Goal: Task Accomplishment & Management: Complete application form

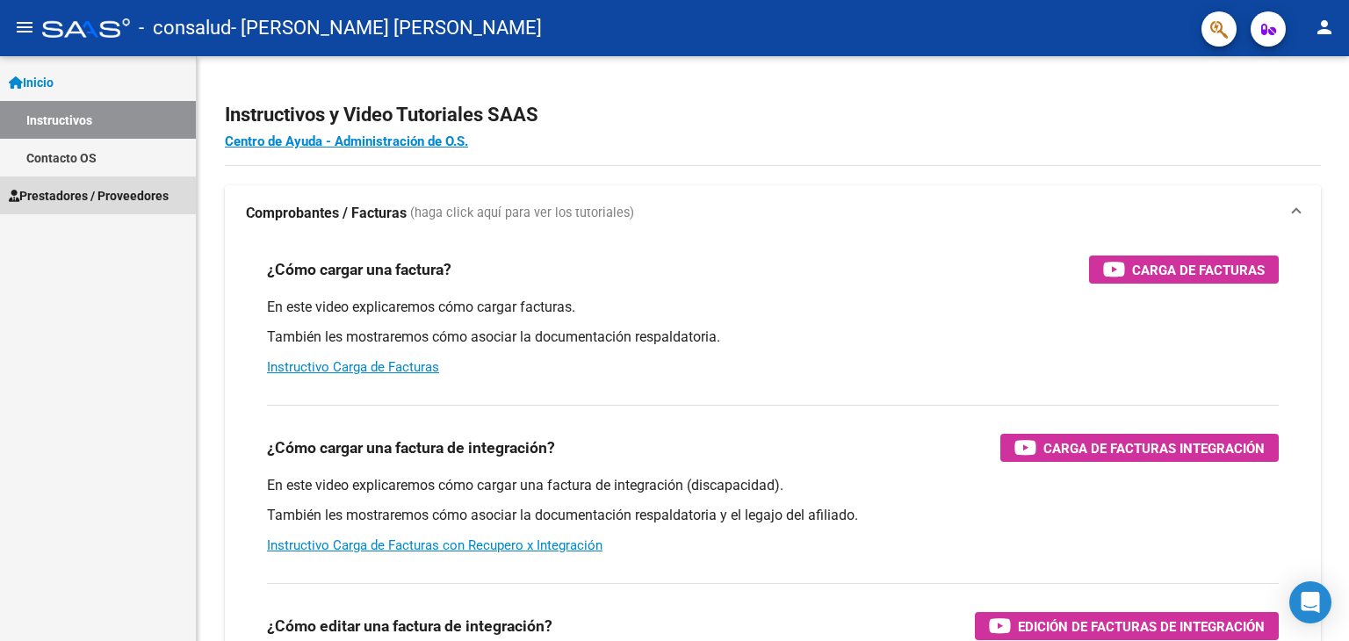
click at [91, 201] on span "Prestadores / Proveedores" at bounding box center [89, 195] width 160 height 19
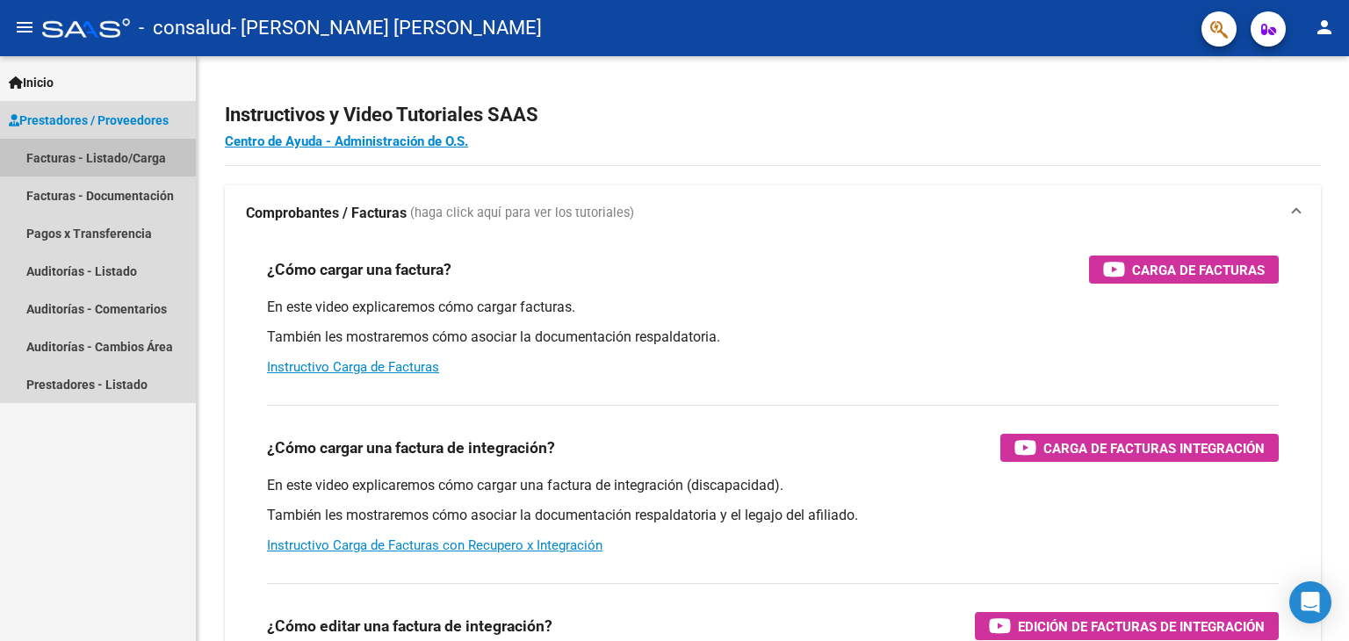
click at [148, 149] on link "Facturas - Listado/Carga" at bounding box center [98, 158] width 196 height 38
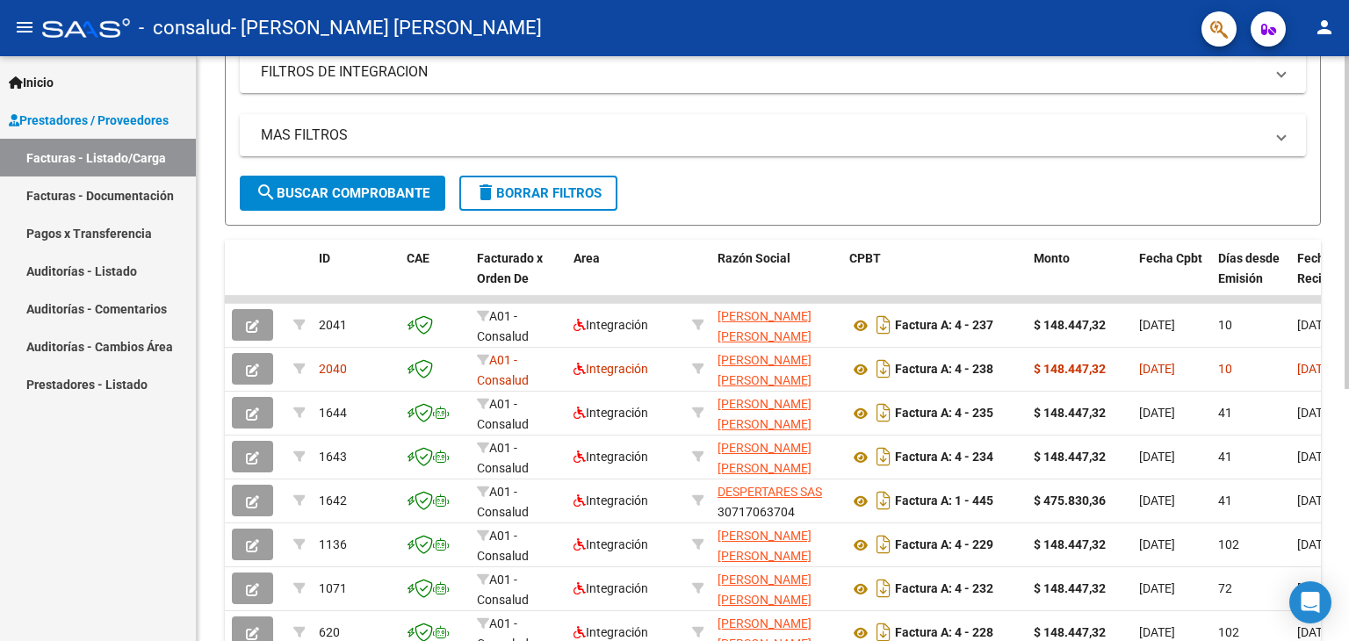
scroll to position [381, 0]
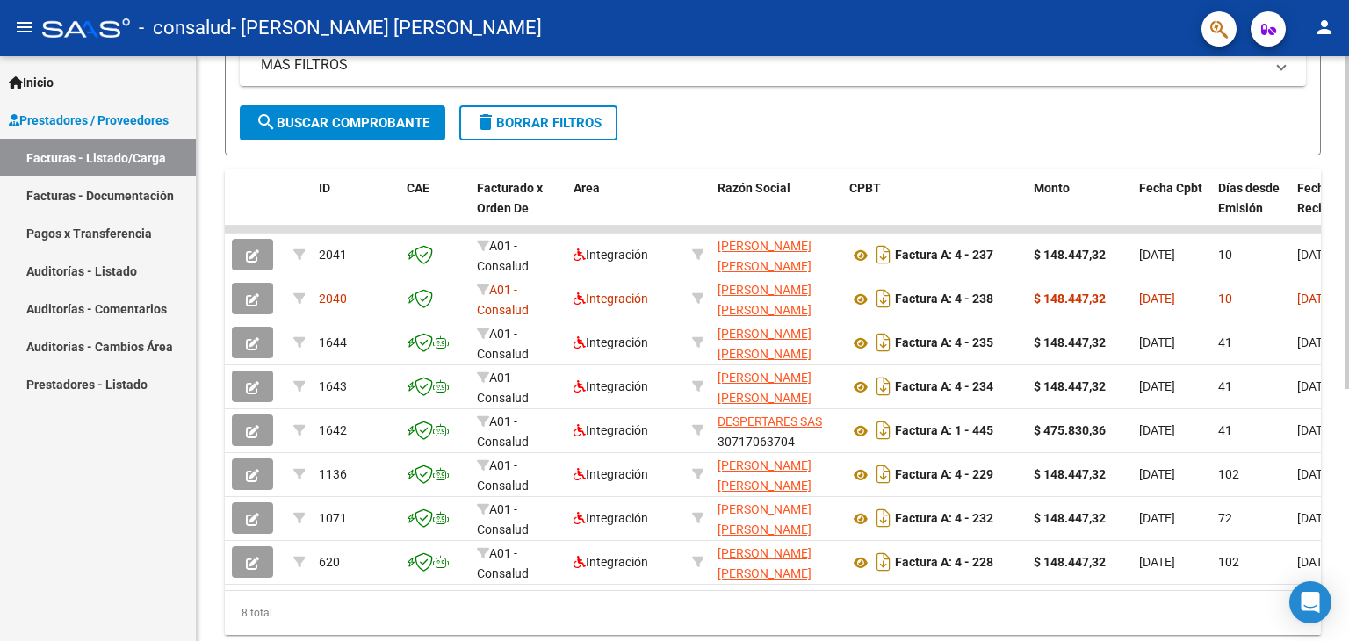
click at [1336, 451] on div "Video tutorial PRESTADORES -> Listado de CPBTs Emitidos por Prestadores / Prove…" at bounding box center [775, 183] width 1156 height 1016
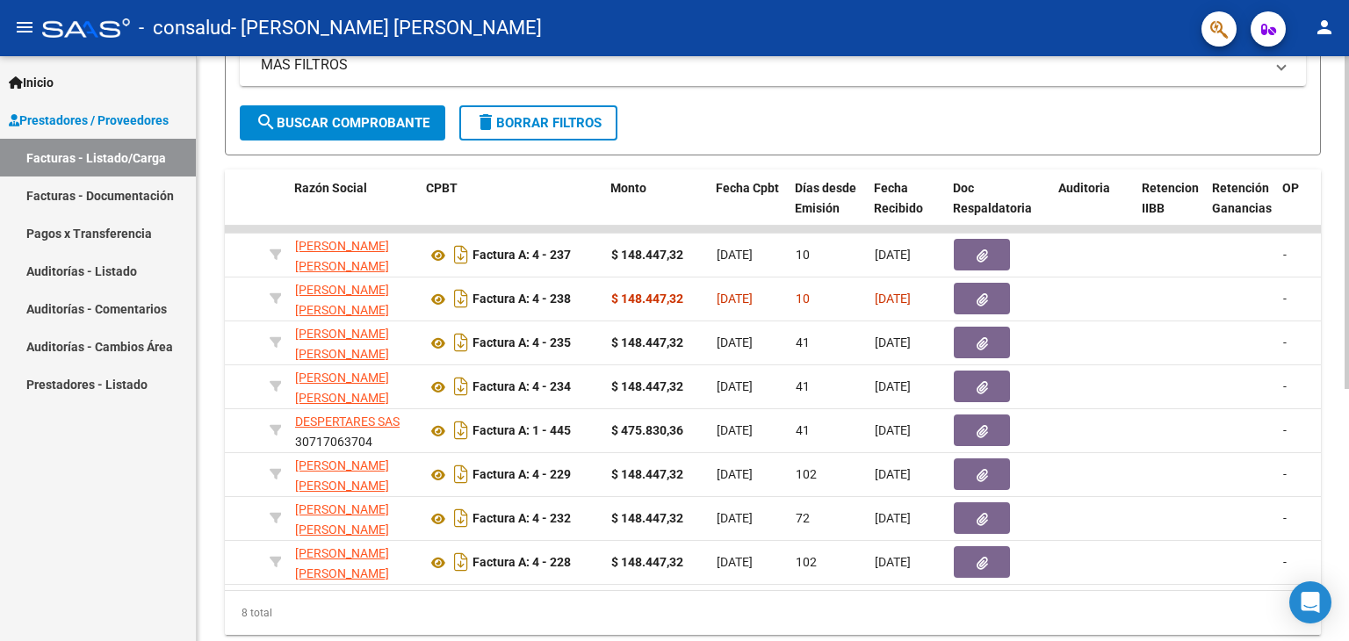
scroll to position [0, 0]
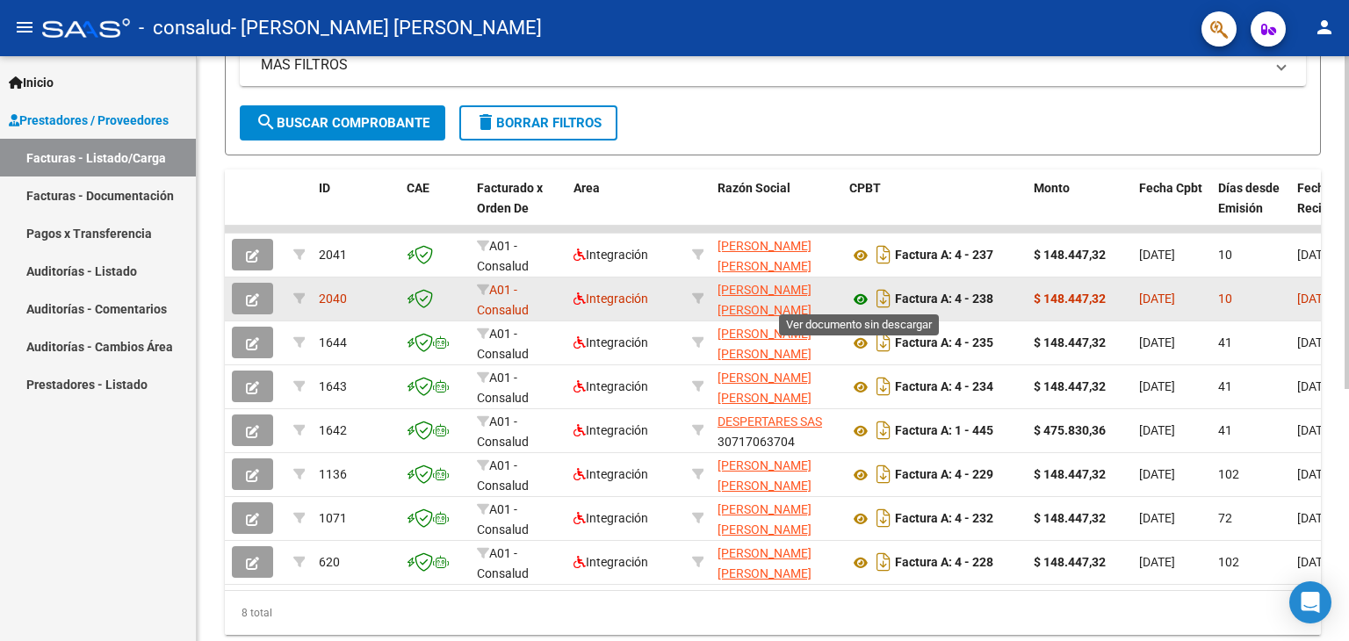
click at [863, 296] on icon at bounding box center [860, 299] width 23 height 21
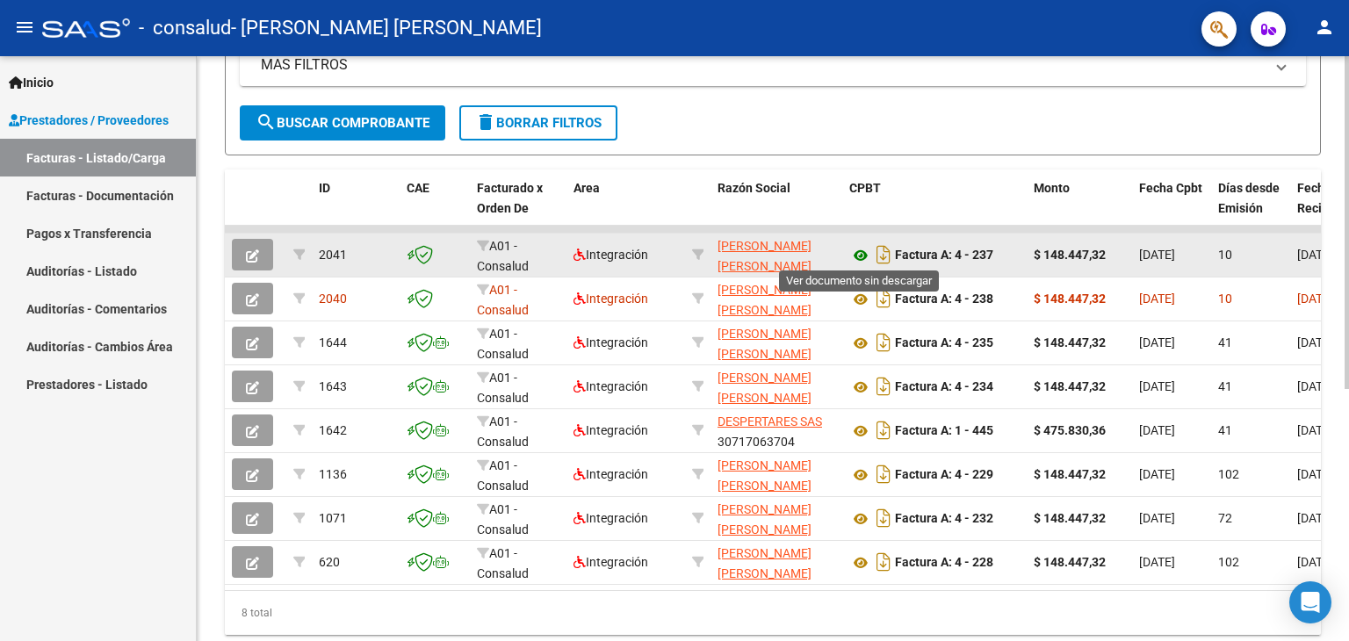
click at [860, 251] on icon at bounding box center [860, 255] width 23 height 21
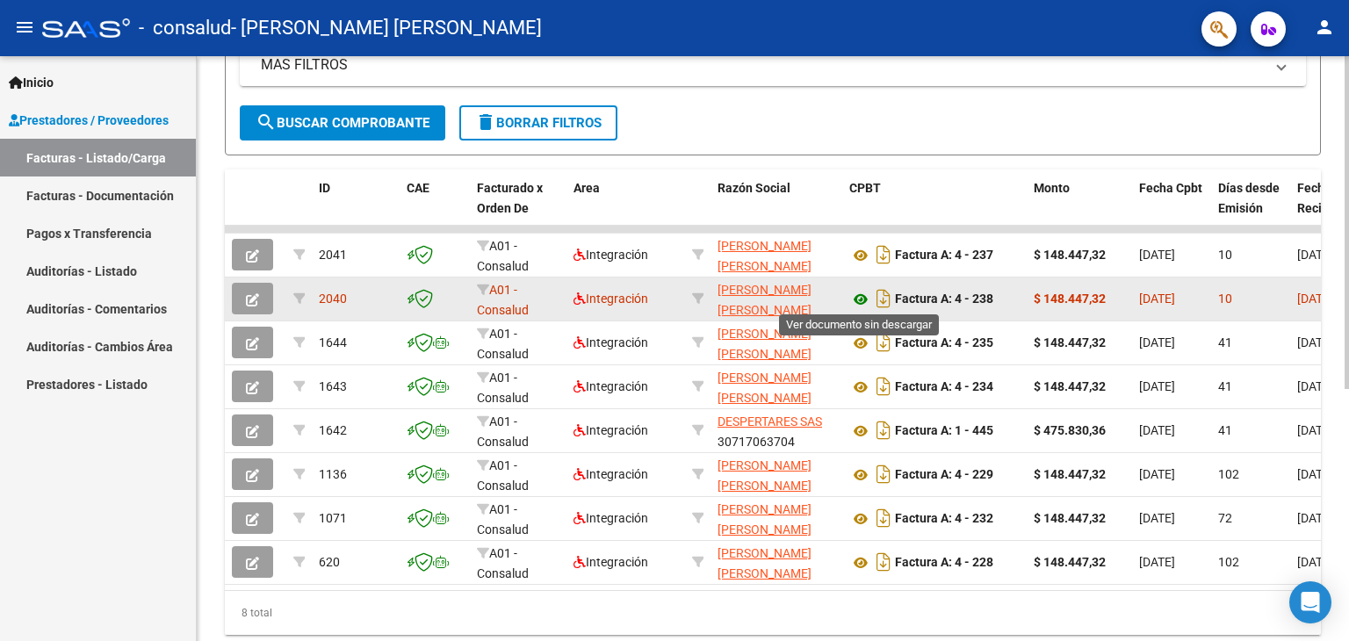
click at [860, 295] on icon at bounding box center [860, 299] width 23 height 21
click at [246, 286] on button "button" at bounding box center [252, 299] width 41 height 32
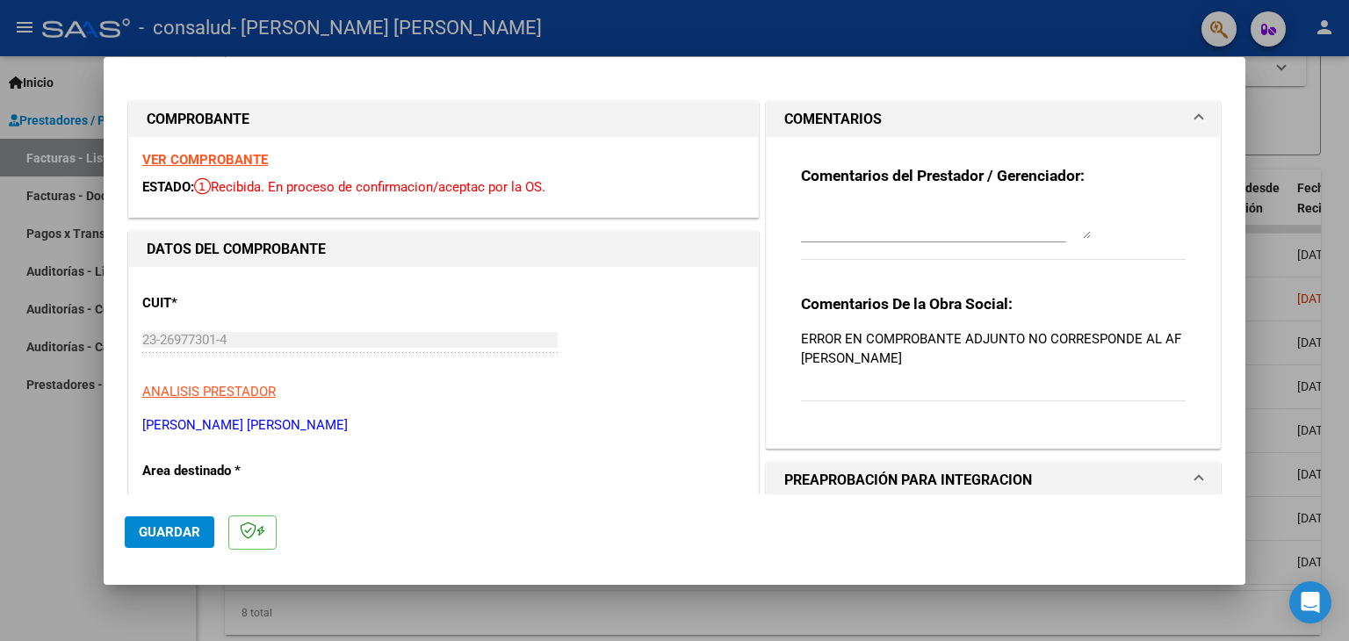
click at [1296, 133] on div at bounding box center [674, 320] width 1349 height 641
type input "$ 0,00"
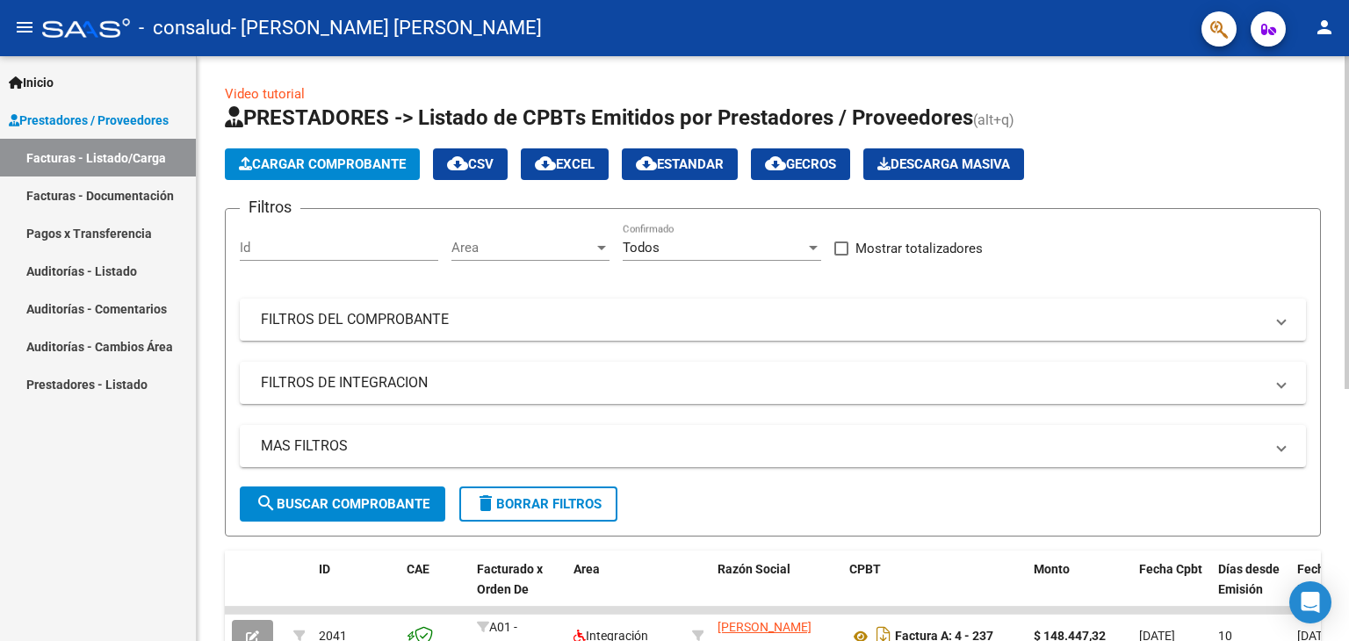
click at [1347, 93] on div at bounding box center [1346, 222] width 4 height 333
click at [270, 171] on span "Cargar Comprobante" at bounding box center [322, 164] width 167 height 16
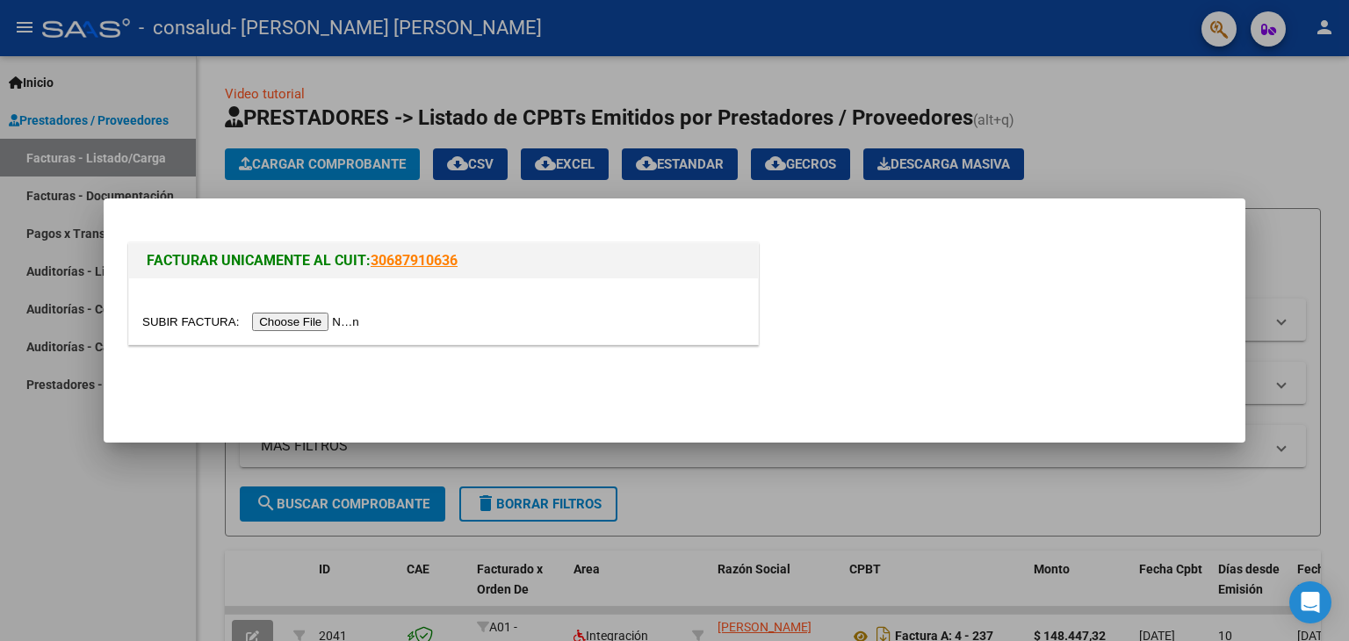
click at [295, 327] on input "file" at bounding box center [253, 322] width 222 height 18
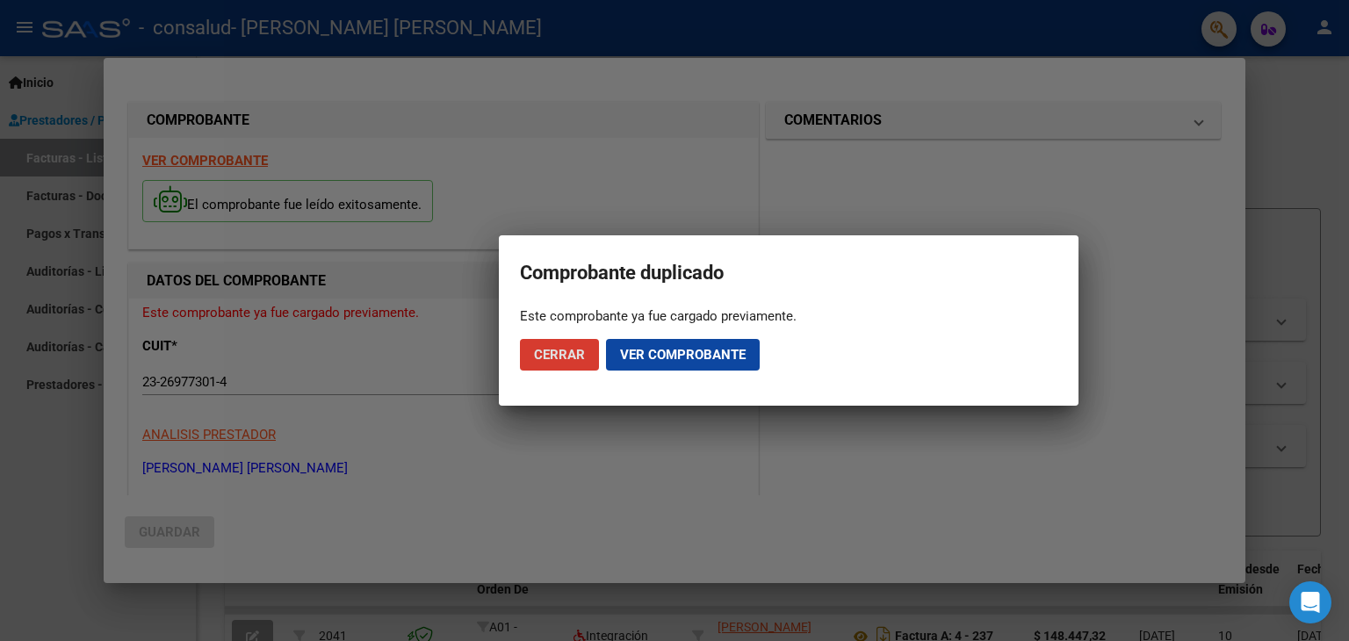
click at [569, 352] on span "Cerrar" at bounding box center [559, 355] width 51 height 16
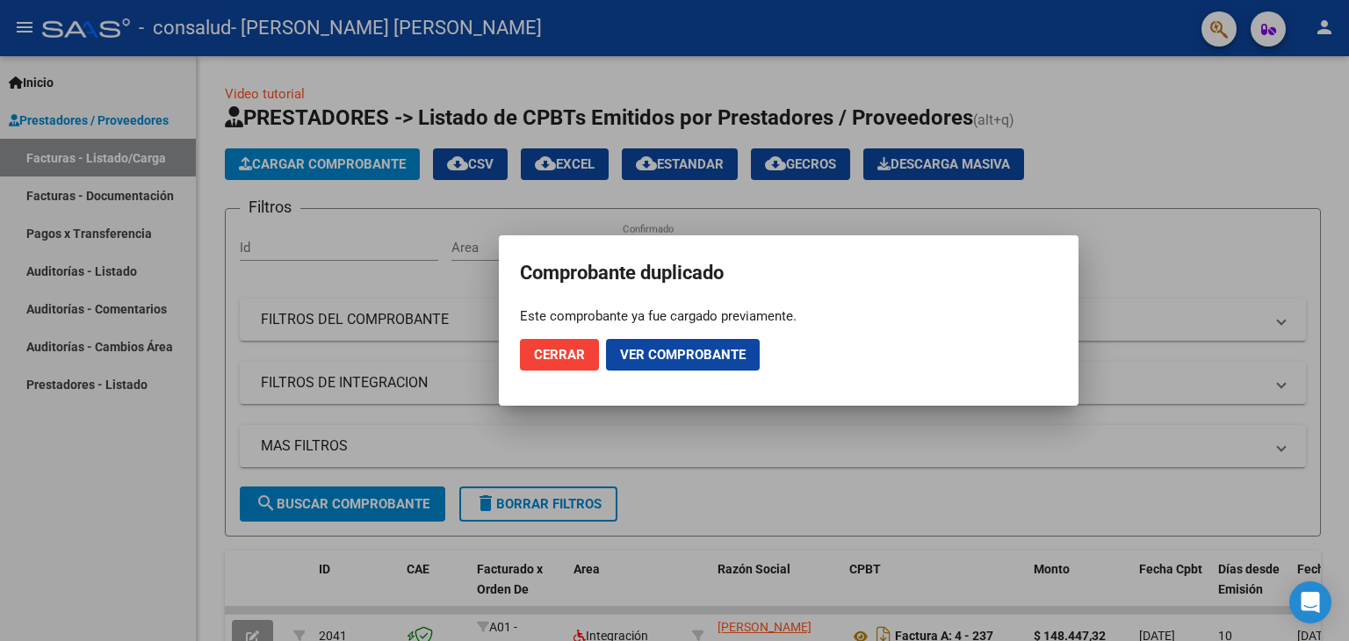
click at [566, 342] on button "Cerrar" at bounding box center [559, 355] width 79 height 32
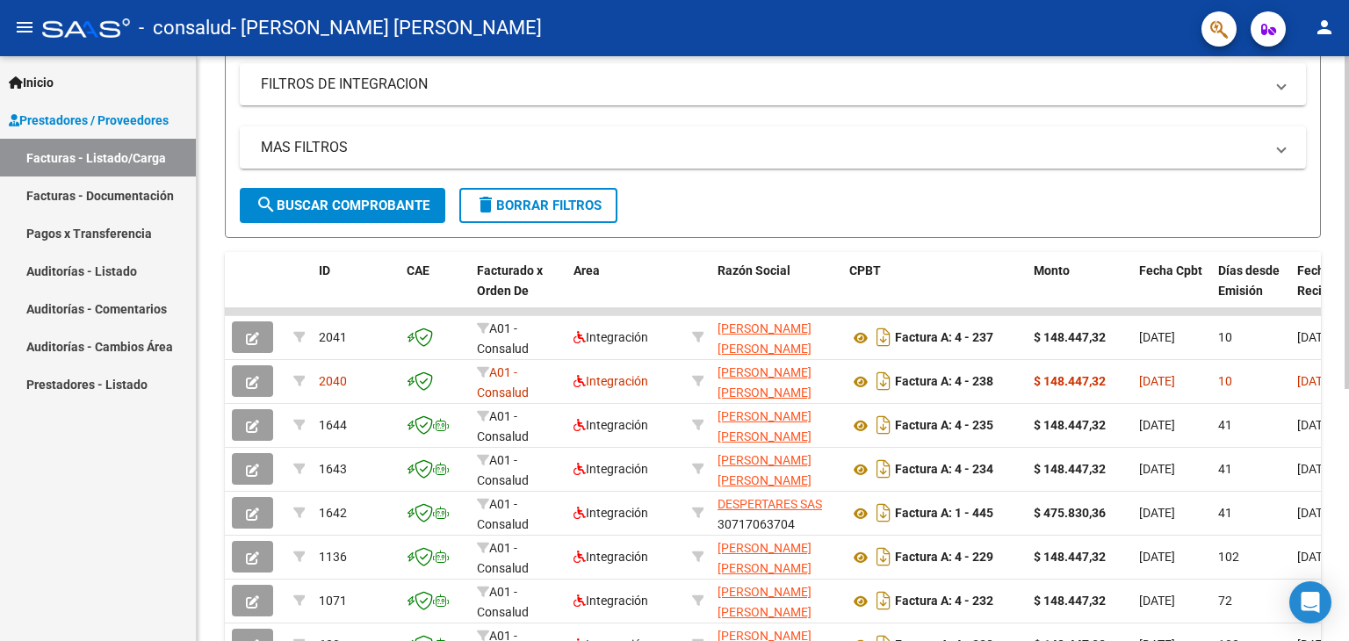
scroll to position [305, 0]
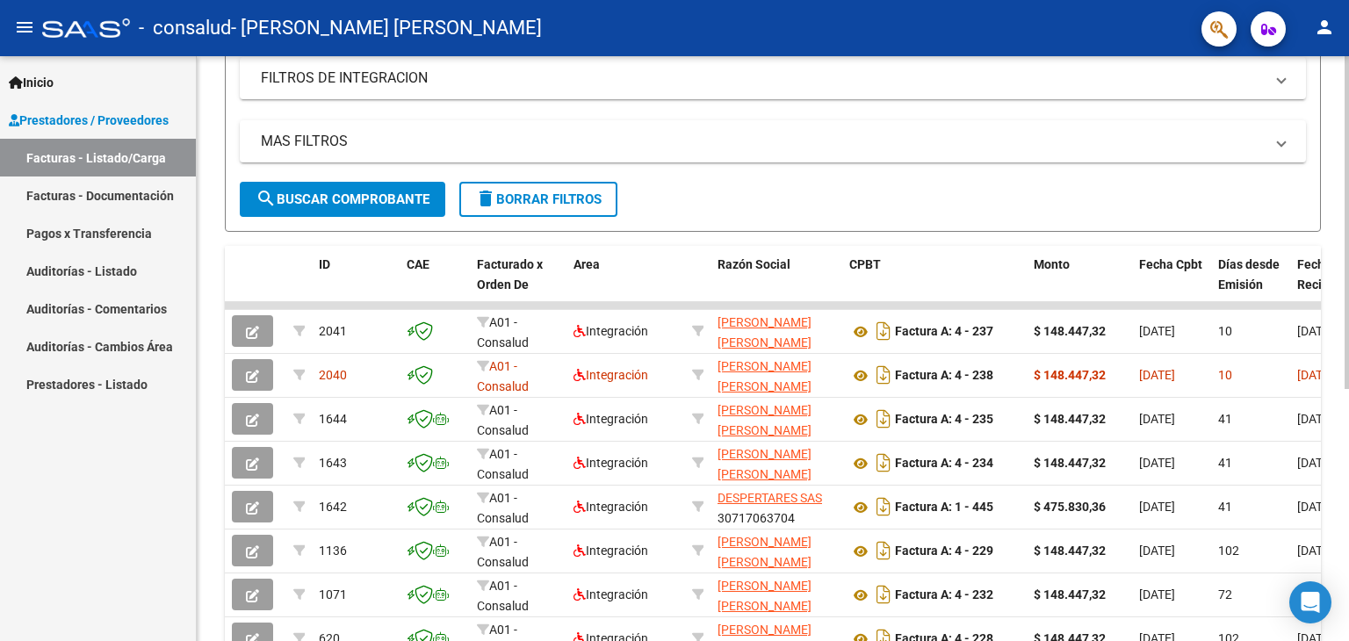
click at [1334, 326] on div "Video tutorial PRESTADORES -> Listado de CPBTs Emitidos por Prestadores / Prove…" at bounding box center [775, 260] width 1156 height 1016
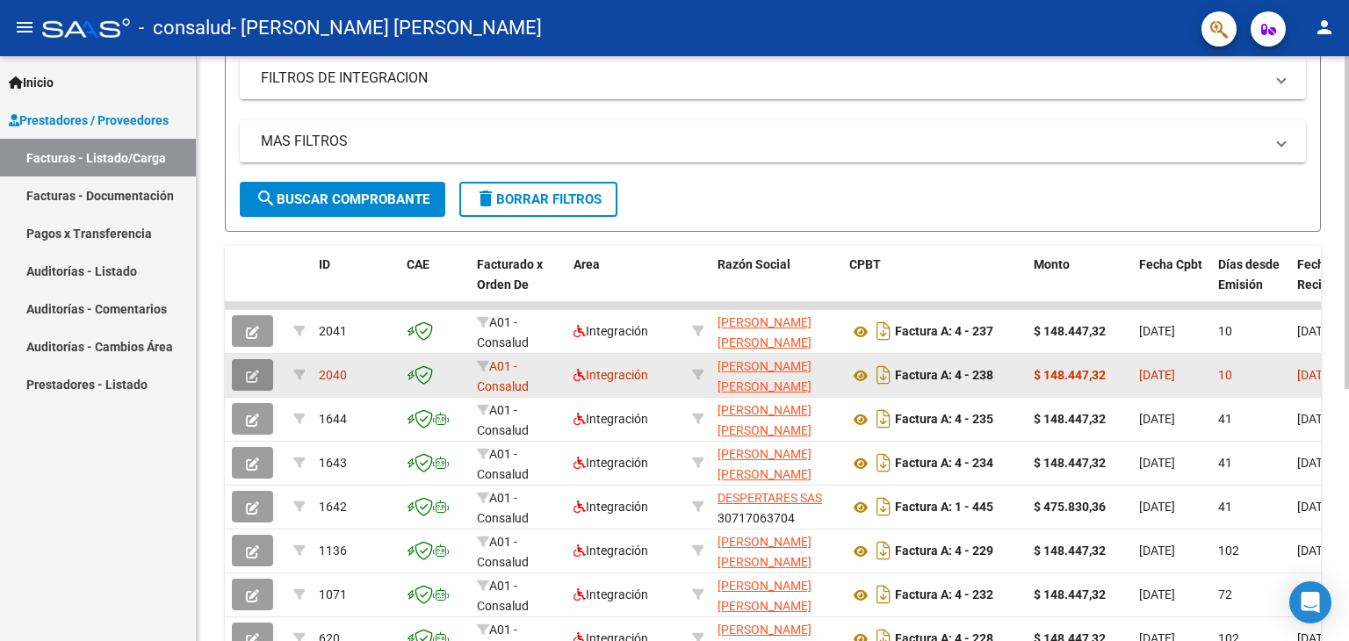
click at [249, 370] on icon "button" at bounding box center [252, 376] width 13 height 13
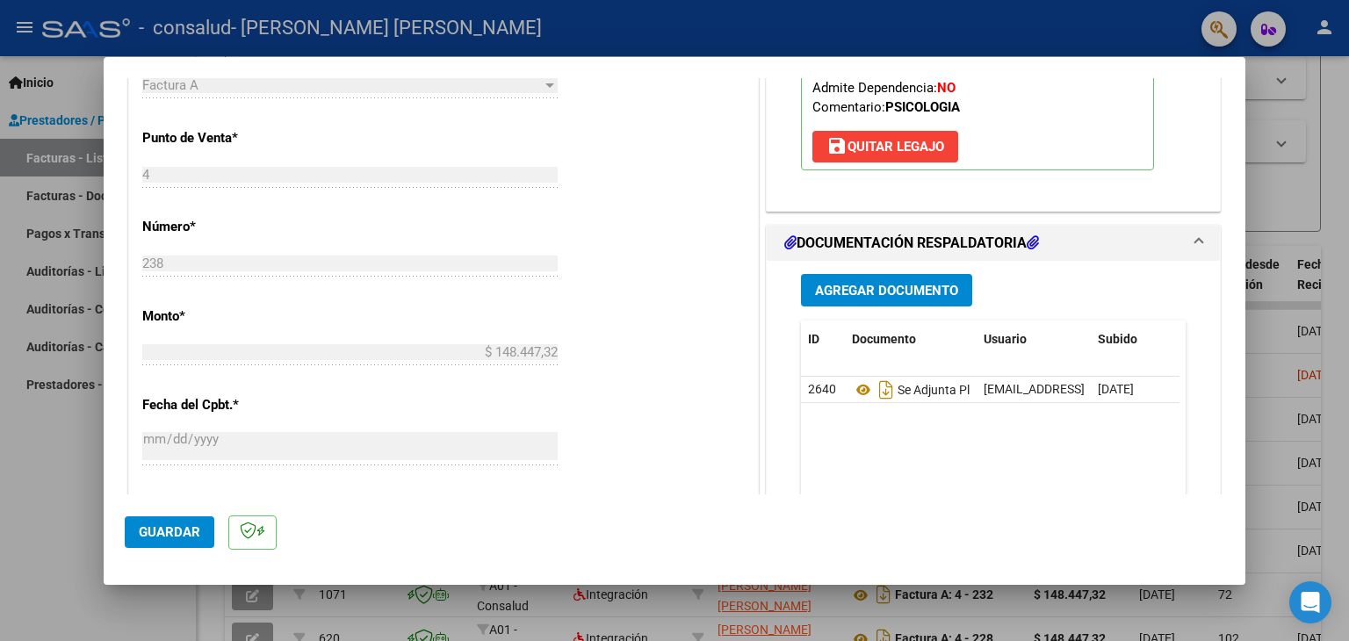
scroll to position [657, 0]
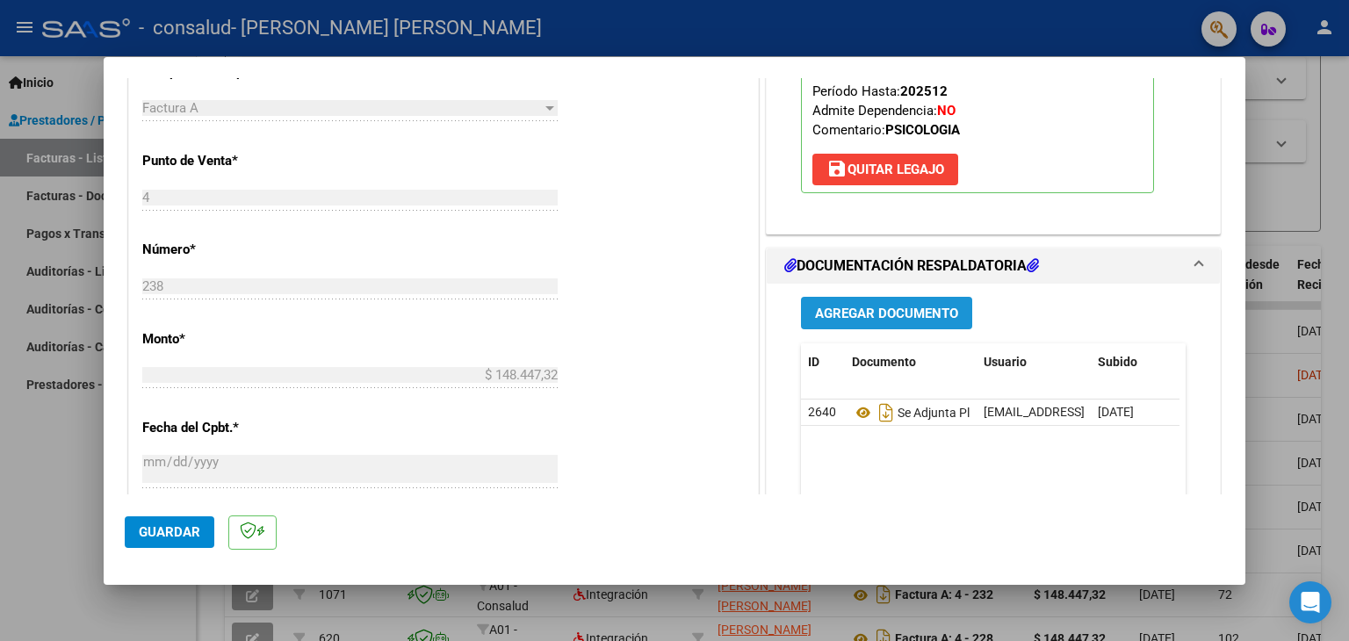
click at [854, 306] on span "Agregar Documento" at bounding box center [886, 314] width 143 height 16
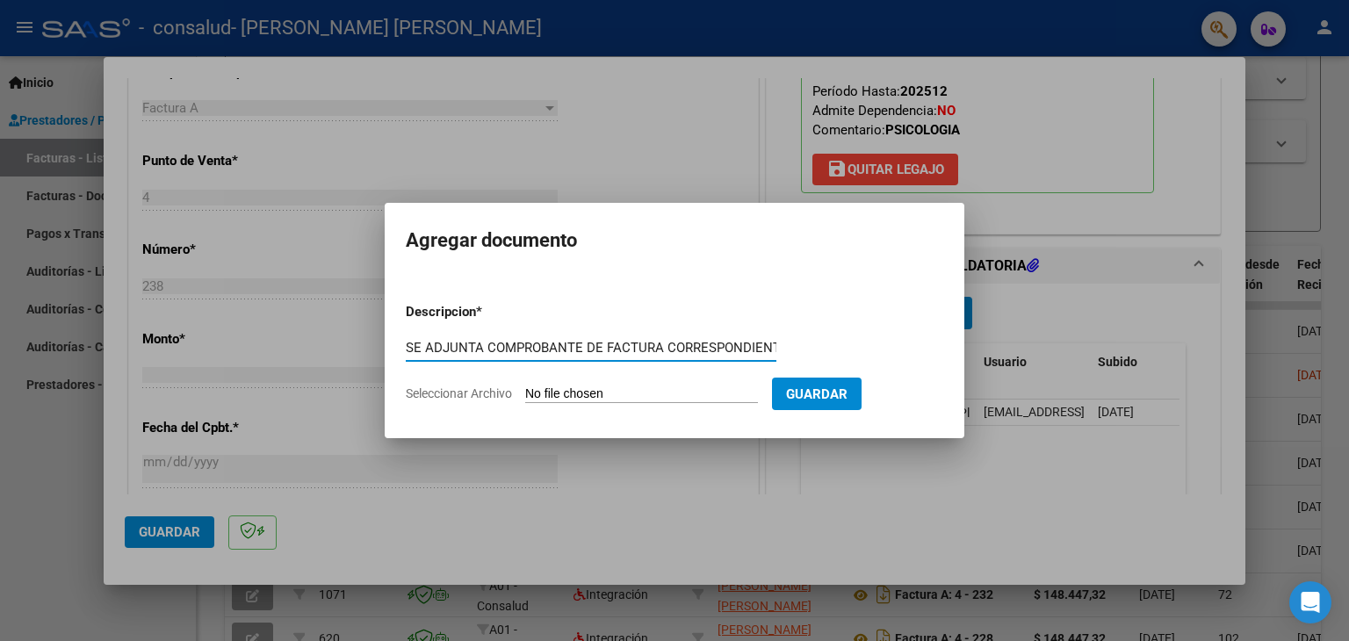
scroll to position [0, 7]
type input "SE ADJUNTA COMPROBANTE DE FACTURA CORRESPONDIENTE"
click at [654, 397] on input "Seleccionar Archivo" at bounding box center [641, 394] width 233 height 17
type input "C:\fakepath\[PERSON_NAME] PS [PERSON_NAME].pdf"
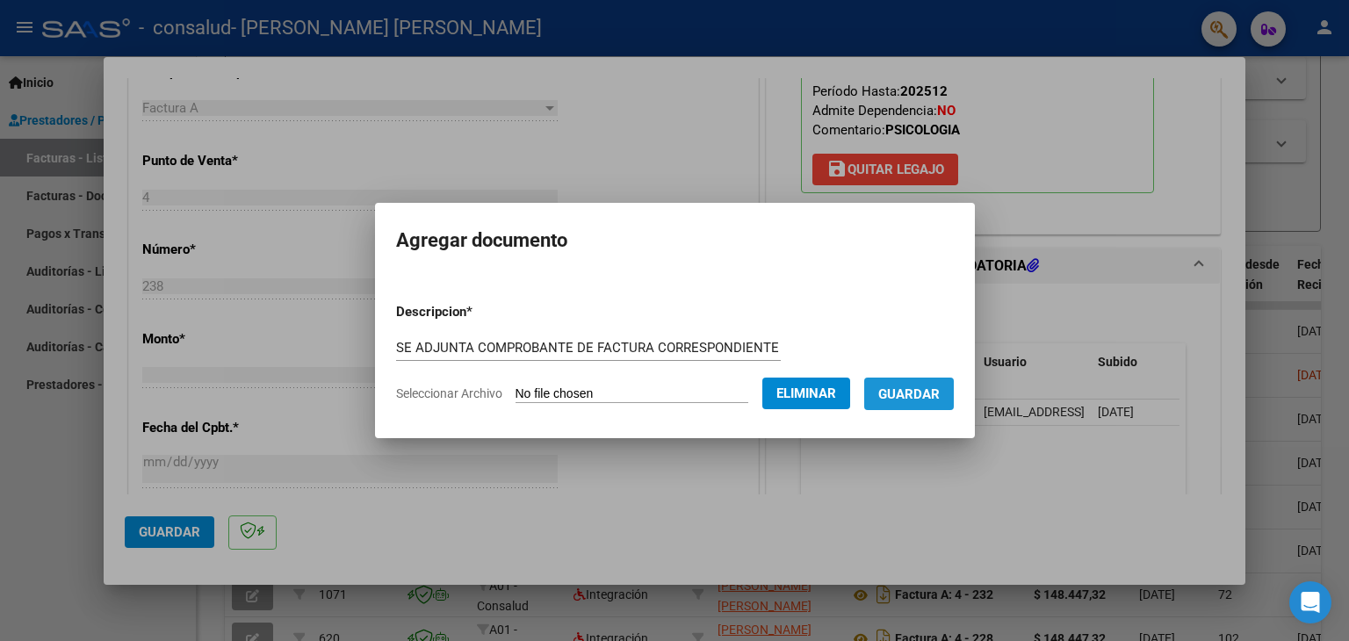
click at [934, 392] on span "Guardar" at bounding box center [908, 394] width 61 height 16
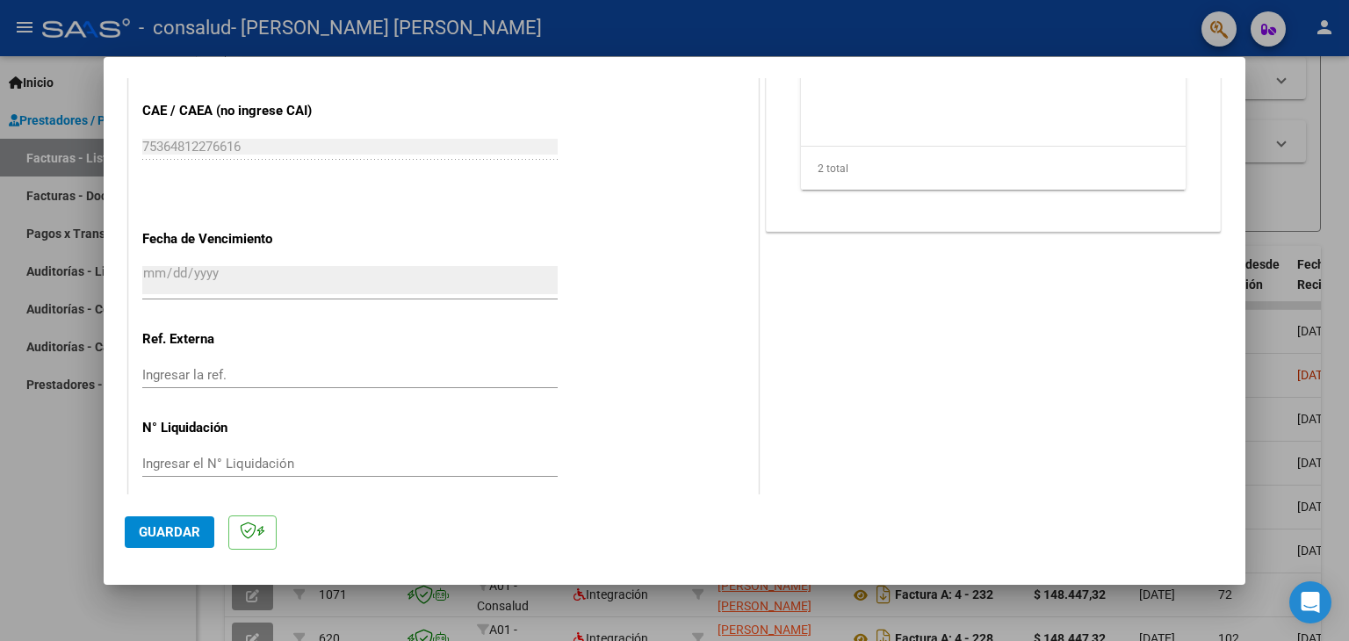
scroll to position [1089, 0]
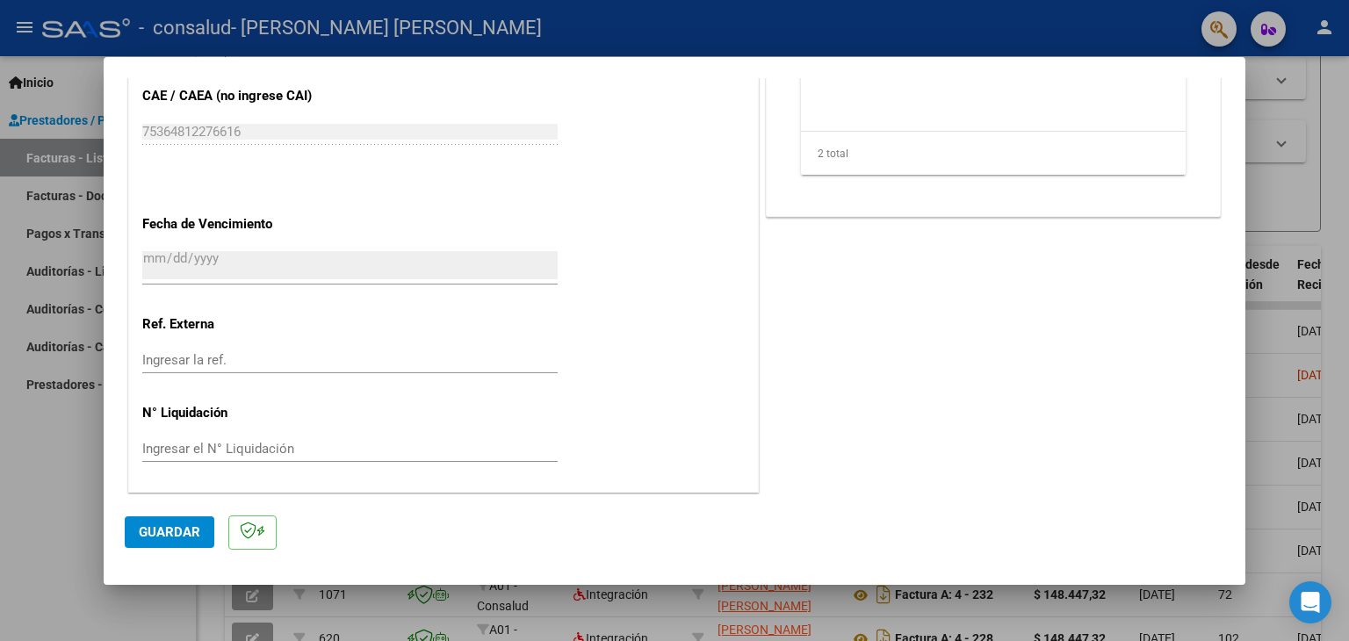
click at [1215, 471] on mat-dialog-content "COMPROBANTE VER COMPROBANTE ESTADO: Recibida. En proceso de confirmacion/acepta…" at bounding box center [674, 286] width 1141 height 417
click at [156, 530] on span "Guardar" at bounding box center [169, 532] width 61 height 16
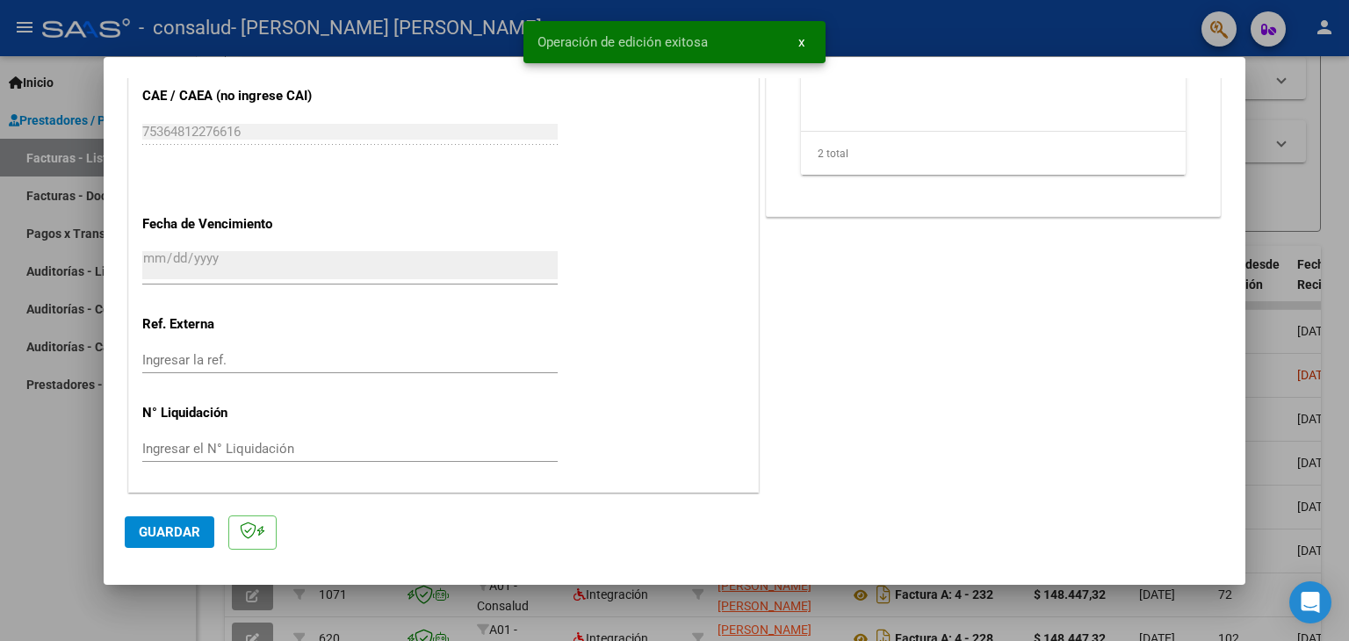
click at [1310, 100] on div at bounding box center [674, 320] width 1349 height 641
type input "$ 0,00"
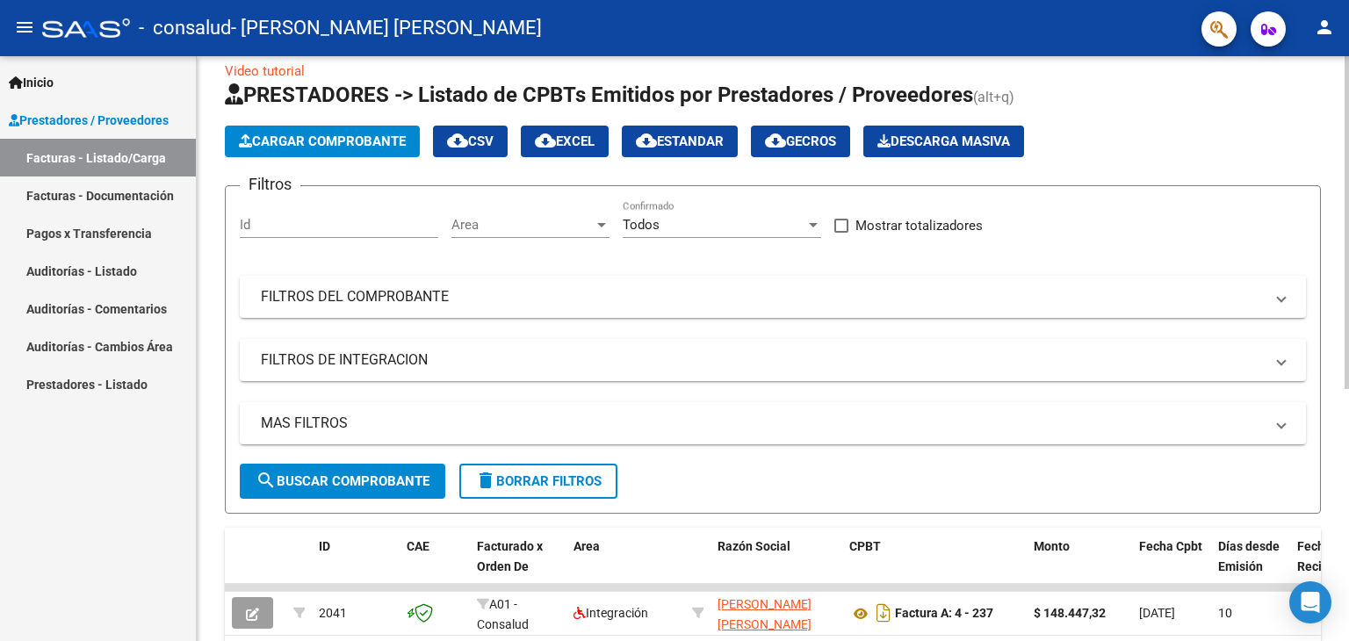
scroll to position [0, 0]
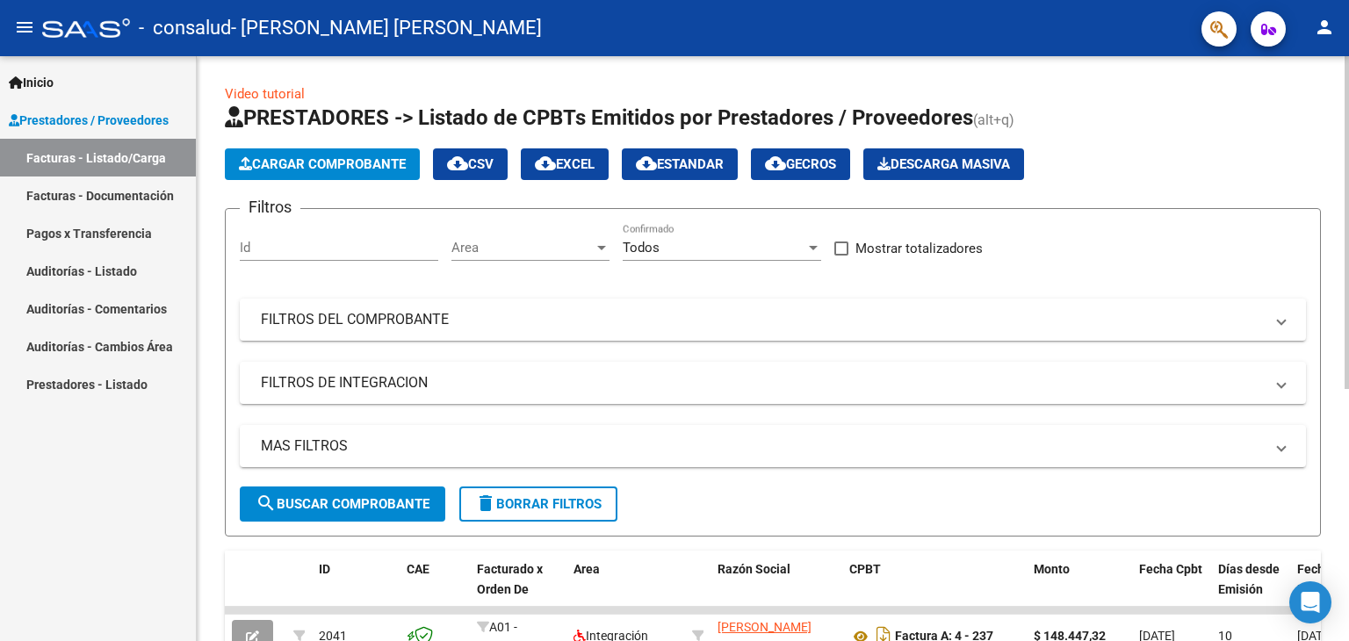
click at [1347, 143] on div at bounding box center [1346, 222] width 4 height 333
